Goal: Task Accomplishment & Management: Manage account settings

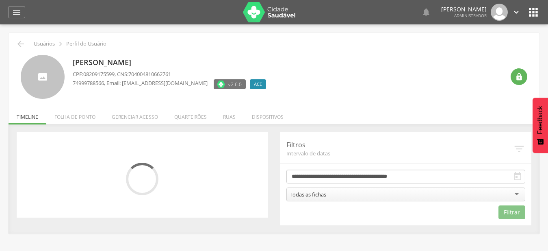
click at [192, 120] on li "Quarteirões" at bounding box center [190, 114] width 49 height 19
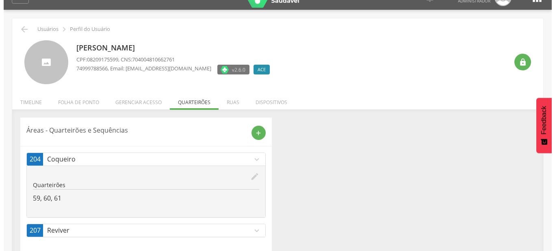
scroll to position [24, 0]
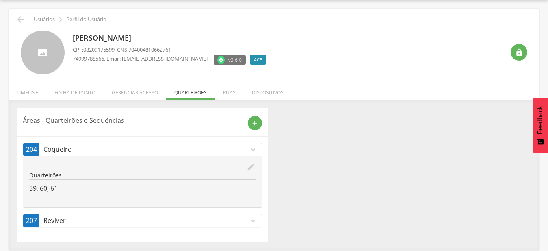
click at [249, 221] on icon "expand_more" at bounding box center [253, 220] width 9 height 9
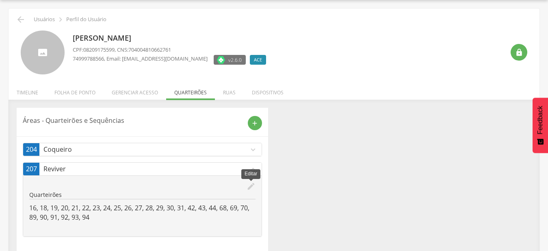
click at [252, 187] on icon "edit" at bounding box center [251, 186] width 9 height 9
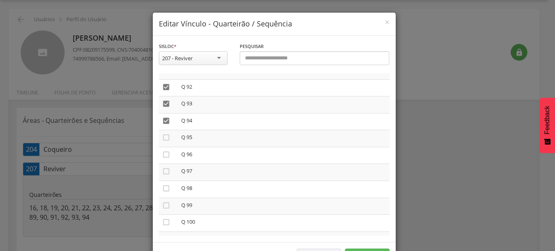
scroll to position [1526, 0]
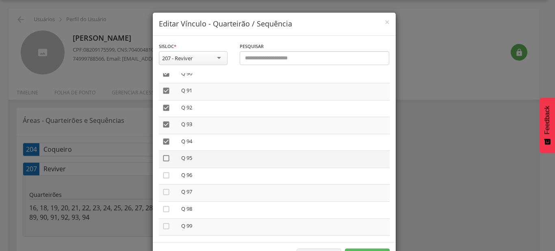
click at [165, 154] on icon "" at bounding box center [166, 158] width 8 height 8
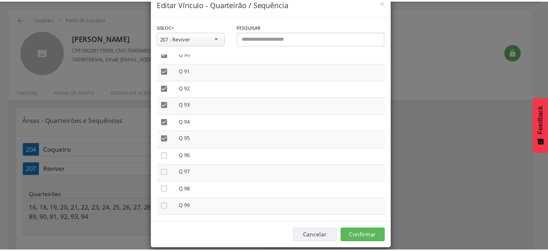
scroll to position [30, 0]
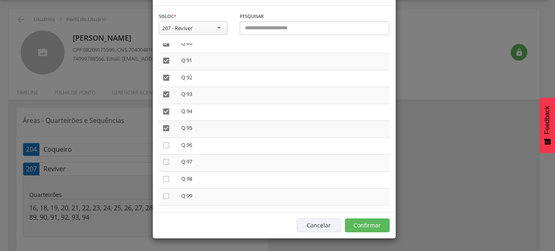
click at [364, 211] on div "**********" at bounding box center [274, 109] width 243 height 207
click at [361, 231] on button "Confirmar" at bounding box center [367, 225] width 45 height 14
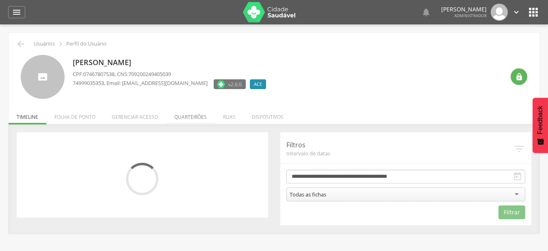
click at [195, 120] on li "Quarteirões" at bounding box center [190, 114] width 49 height 19
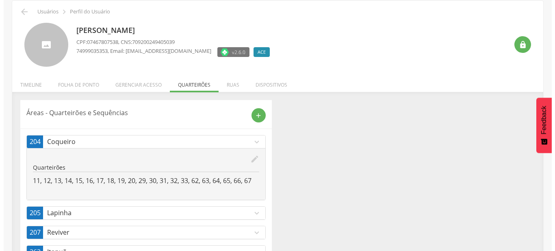
scroll to position [63, 0]
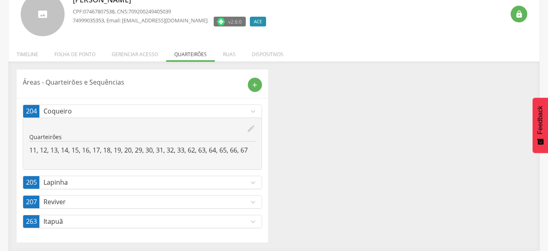
click at [233, 205] on p "Reviver" at bounding box center [145, 201] width 205 height 9
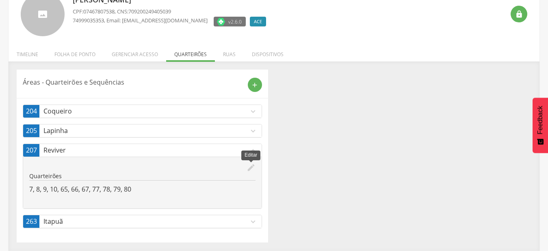
click at [252, 165] on icon "edit" at bounding box center [251, 167] width 9 height 9
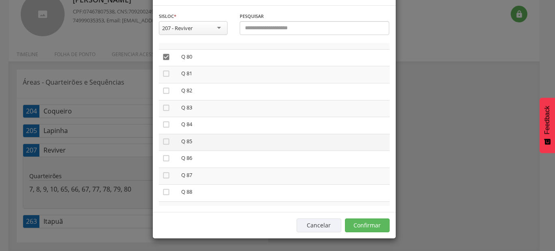
scroll to position [1529, 0]
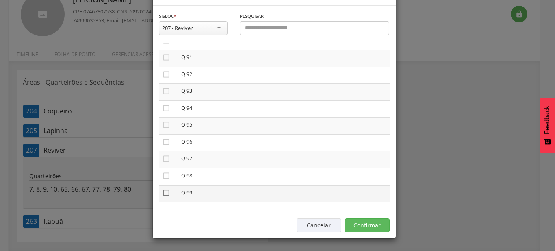
click at [162, 189] on icon "" at bounding box center [166, 193] width 8 height 8
click at [359, 226] on button "Confirmar" at bounding box center [367, 225] width 45 height 14
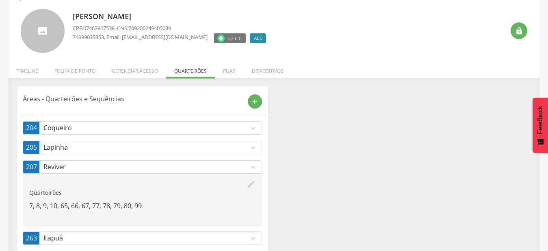
scroll to position [63, 0]
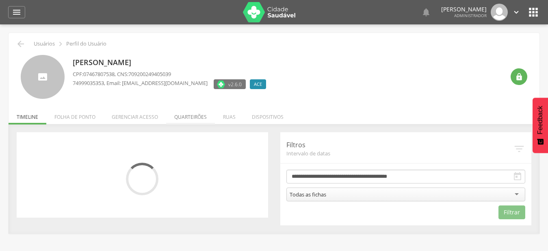
click at [201, 120] on li "Quarteirões" at bounding box center [190, 114] width 49 height 19
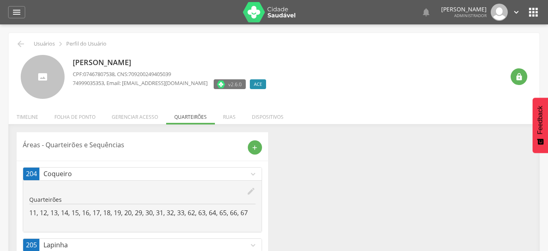
click at [254, 175] on icon "expand_more" at bounding box center [253, 174] width 9 height 9
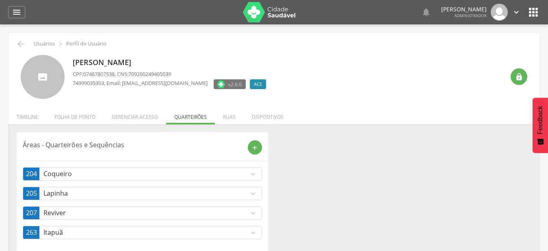
click at [86, 207] on link "207 Reviver expand_more" at bounding box center [142, 213] width 239 height 13
